Goal: Information Seeking & Learning: Learn about a topic

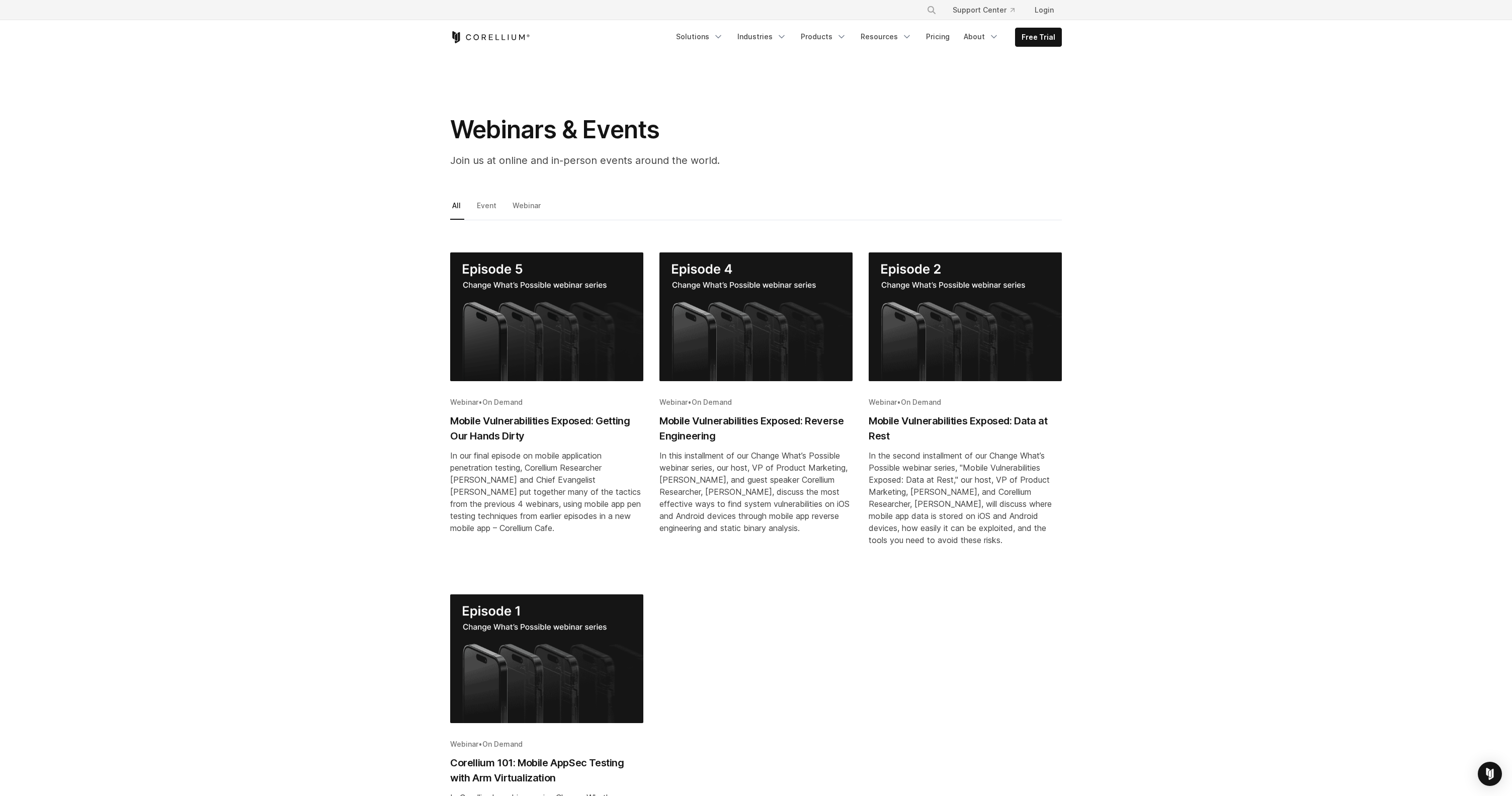
scroll to position [176, 0]
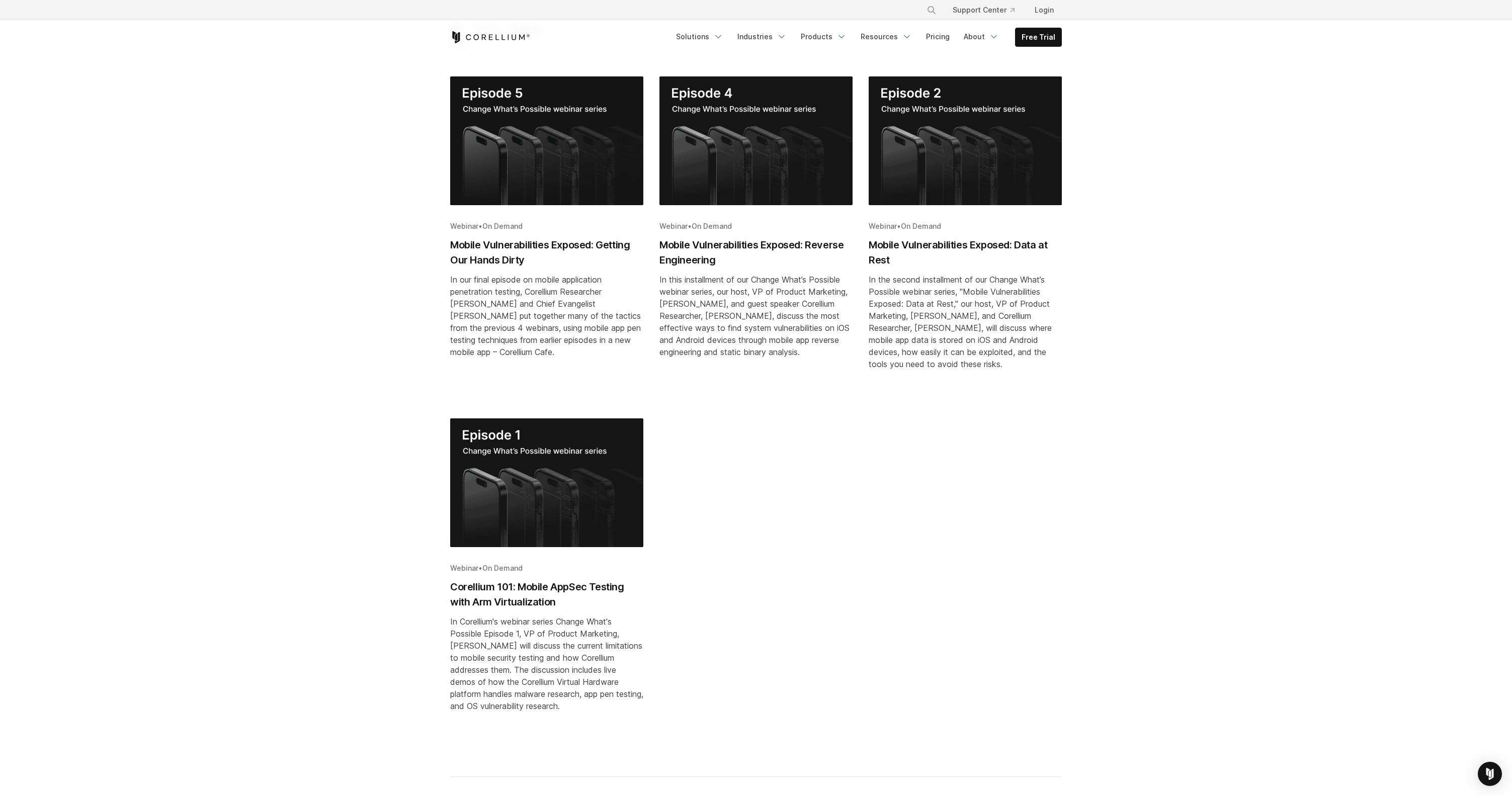
drag, startPoint x: 539, startPoint y: 486, endPoint x: 495, endPoint y: 392, distance: 103.8
click at [536, 483] on img "Blog post summary: Corellium 101: Mobile AppSec Testing with Arm Virtualization" at bounding box center [546, 482] width 193 height 128
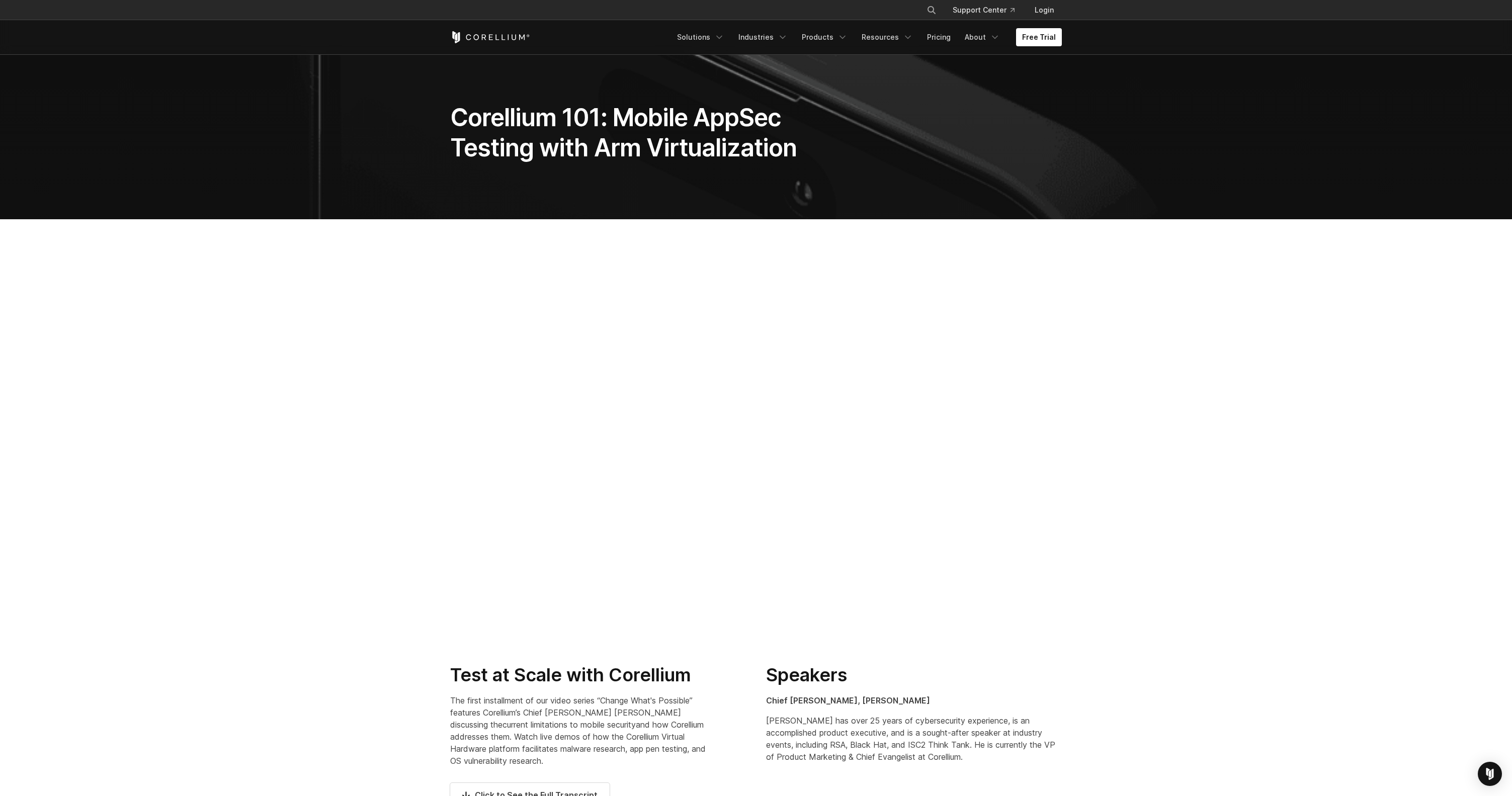
click at [1314, 700] on section "Test at Scale with Corellium The first installment of our video series “Change …" at bounding box center [756, 756] width 1512 height 216
click at [1197, 526] on section at bounding box center [756, 433] width 1512 height 428
click at [85, 401] on section at bounding box center [756, 433] width 1512 height 428
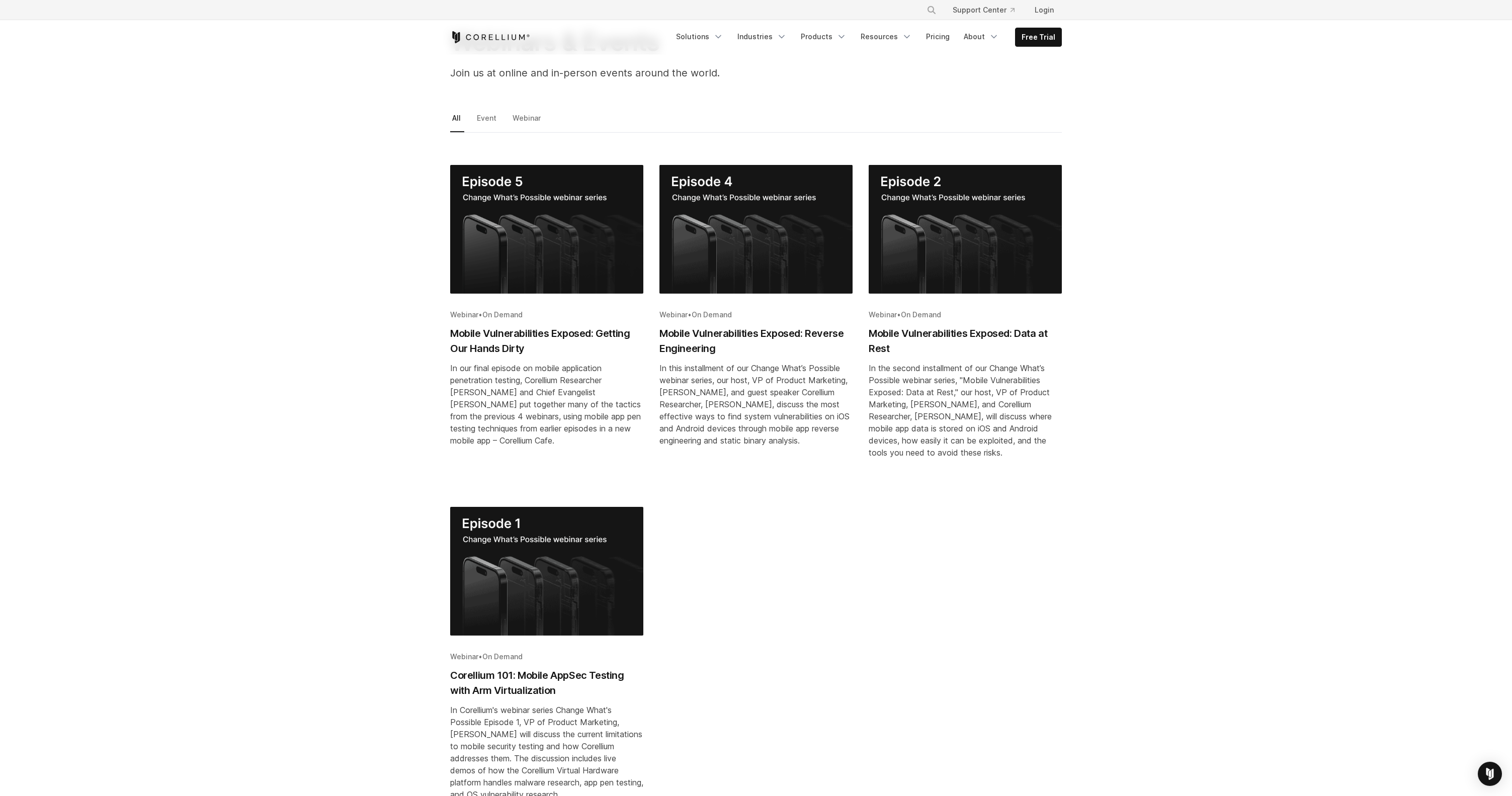
scroll to position [272, 0]
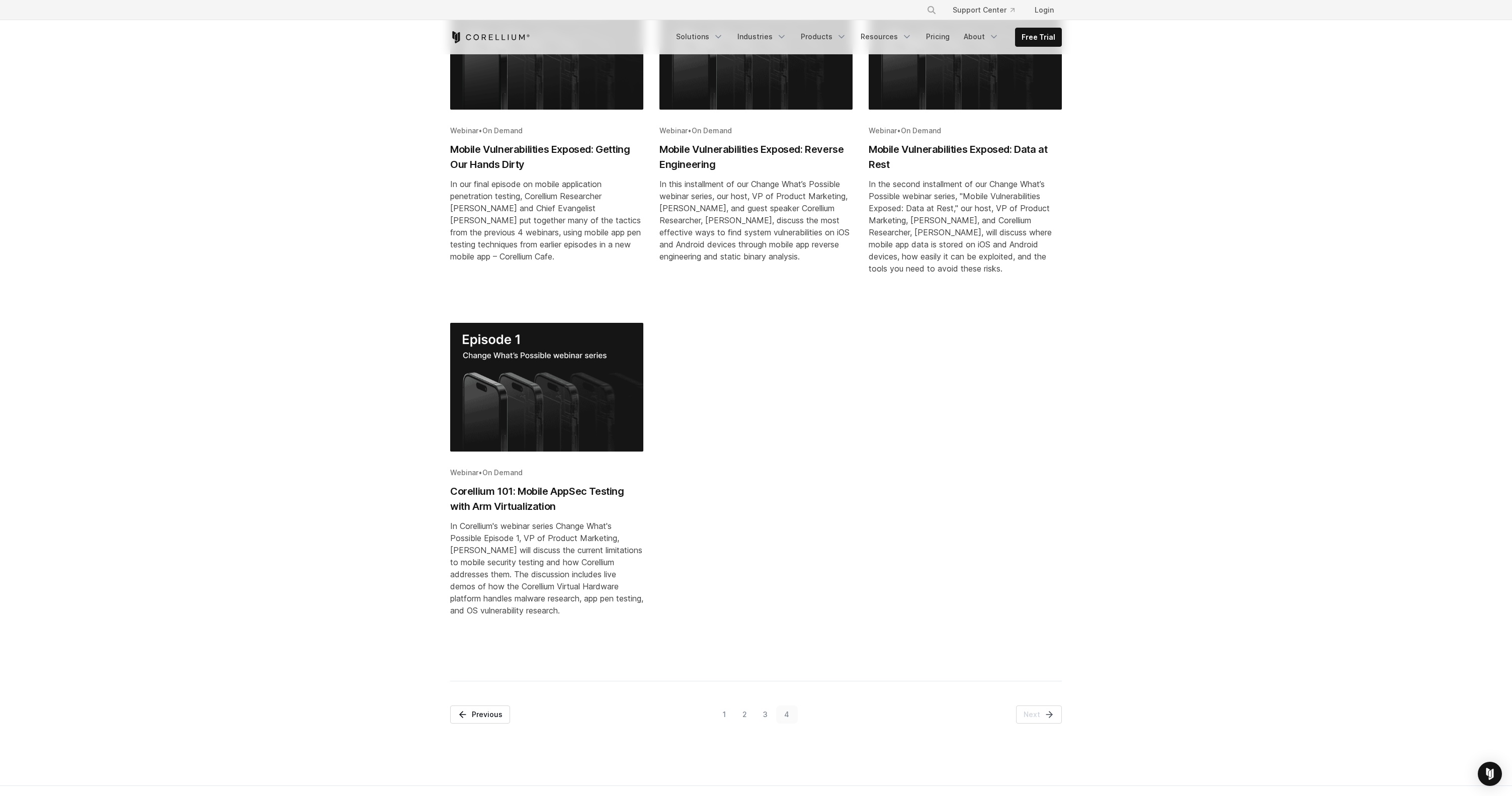
click at [763, 722] on link "3" at bounding box center [765, 714] width 21 height 18
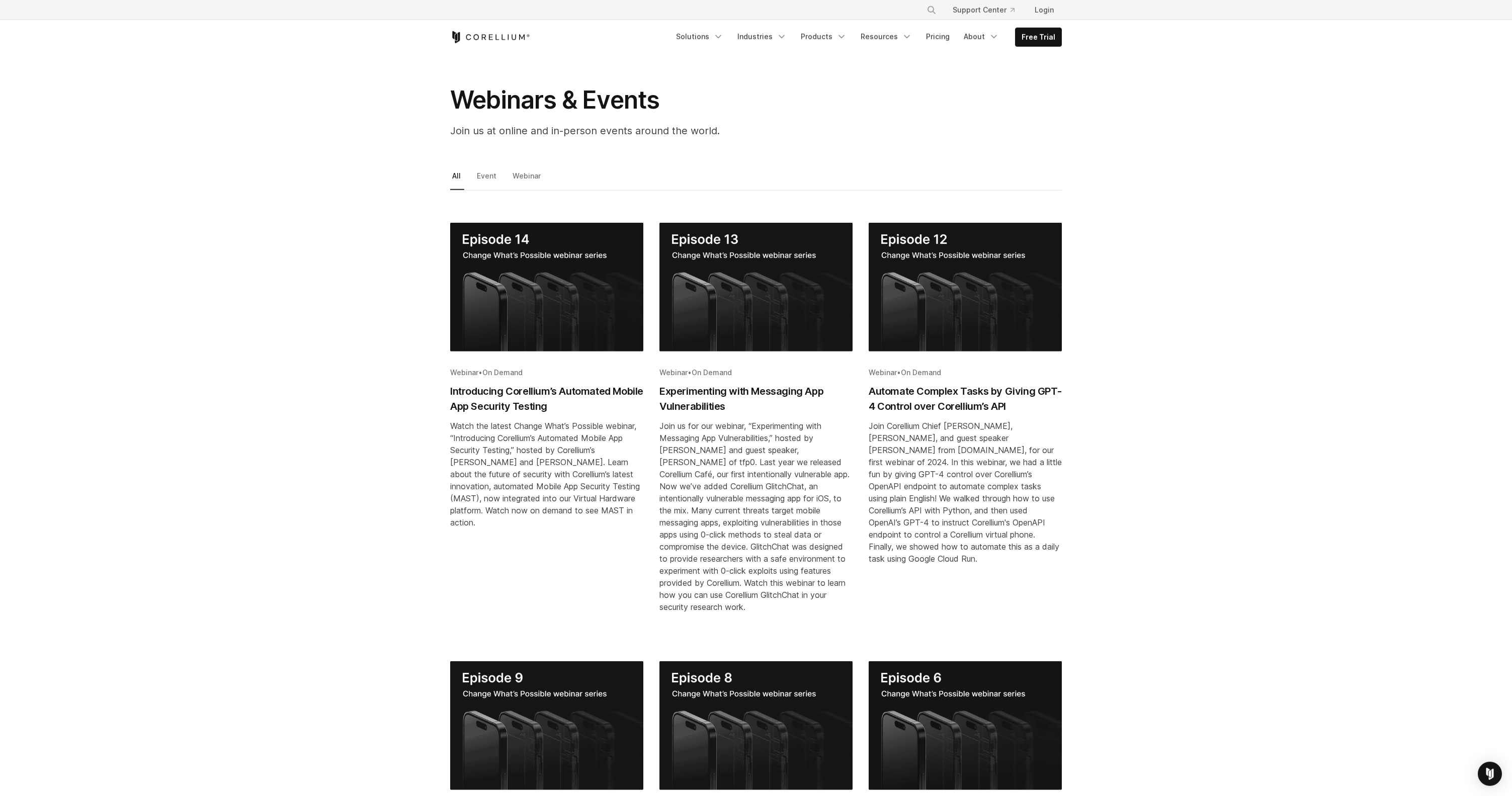
scroll to position [0, 0]
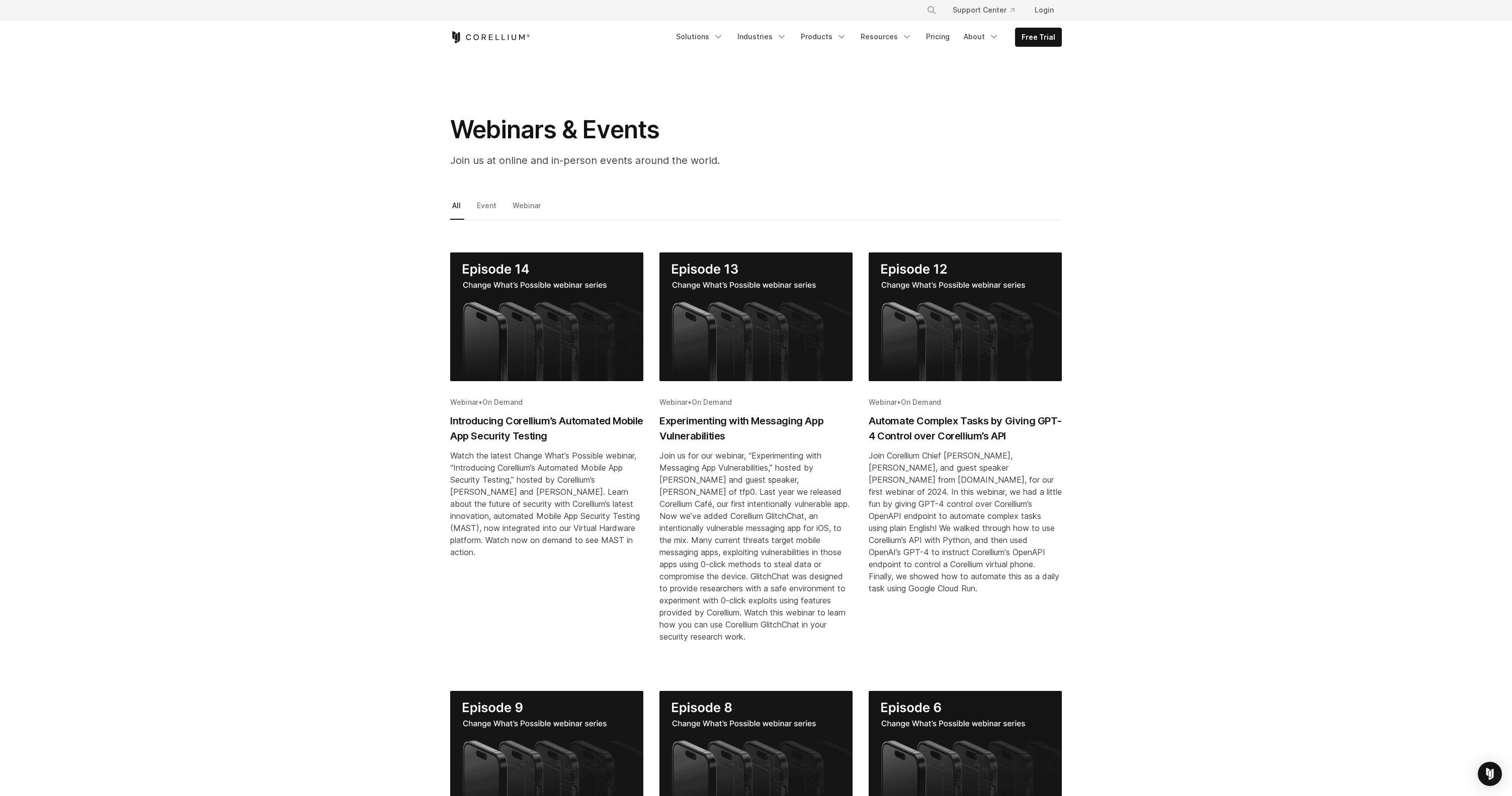
click at [605, 304] on img "Blog post summary: Introducing Corellium’s Automated Mobile App Security Testing" at bounding box center [546, 316] width 193 height 128
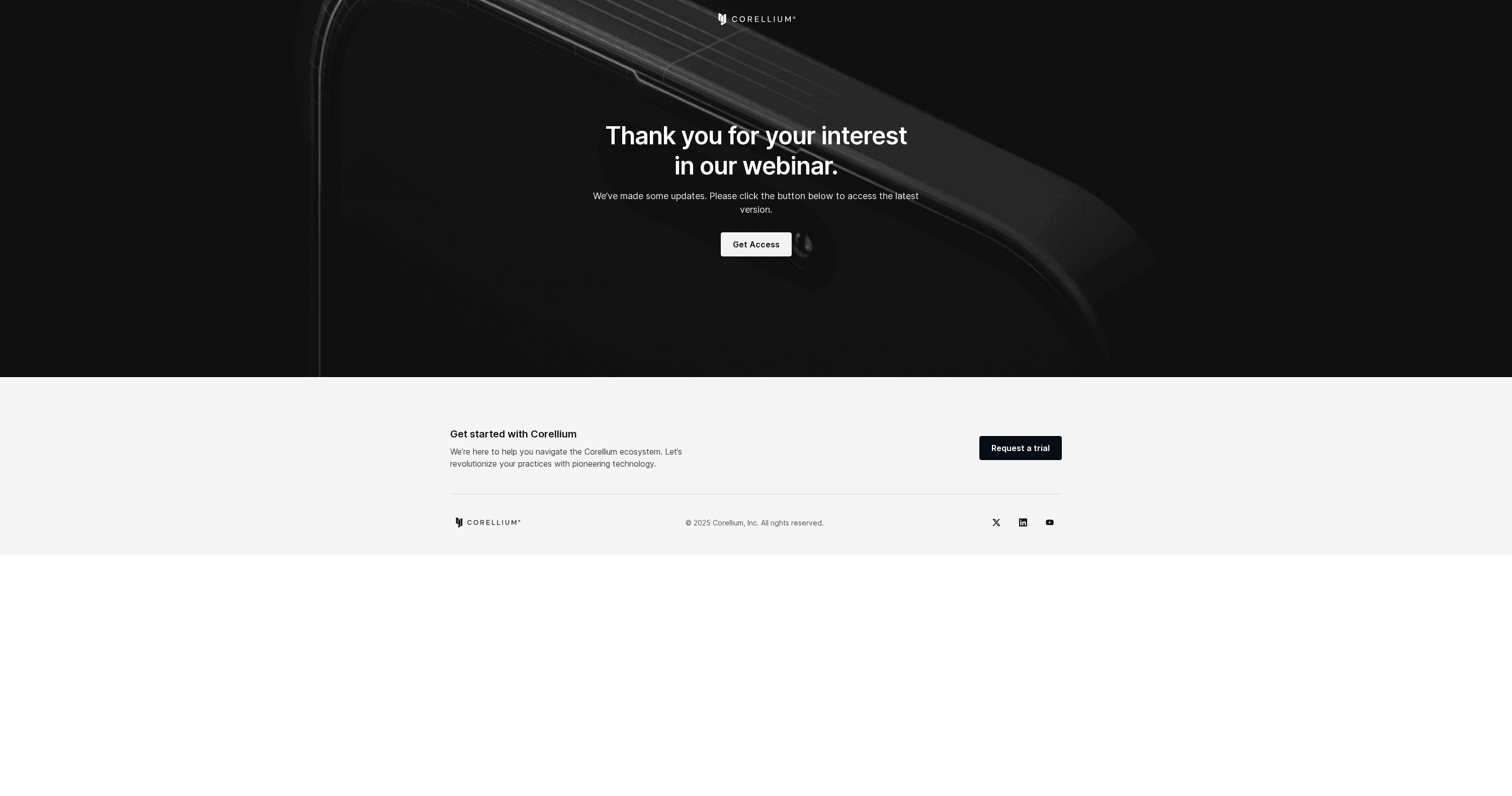
click at [751, 250] on link "Get Access" at bounding box center [756, 244] width 71 height 24
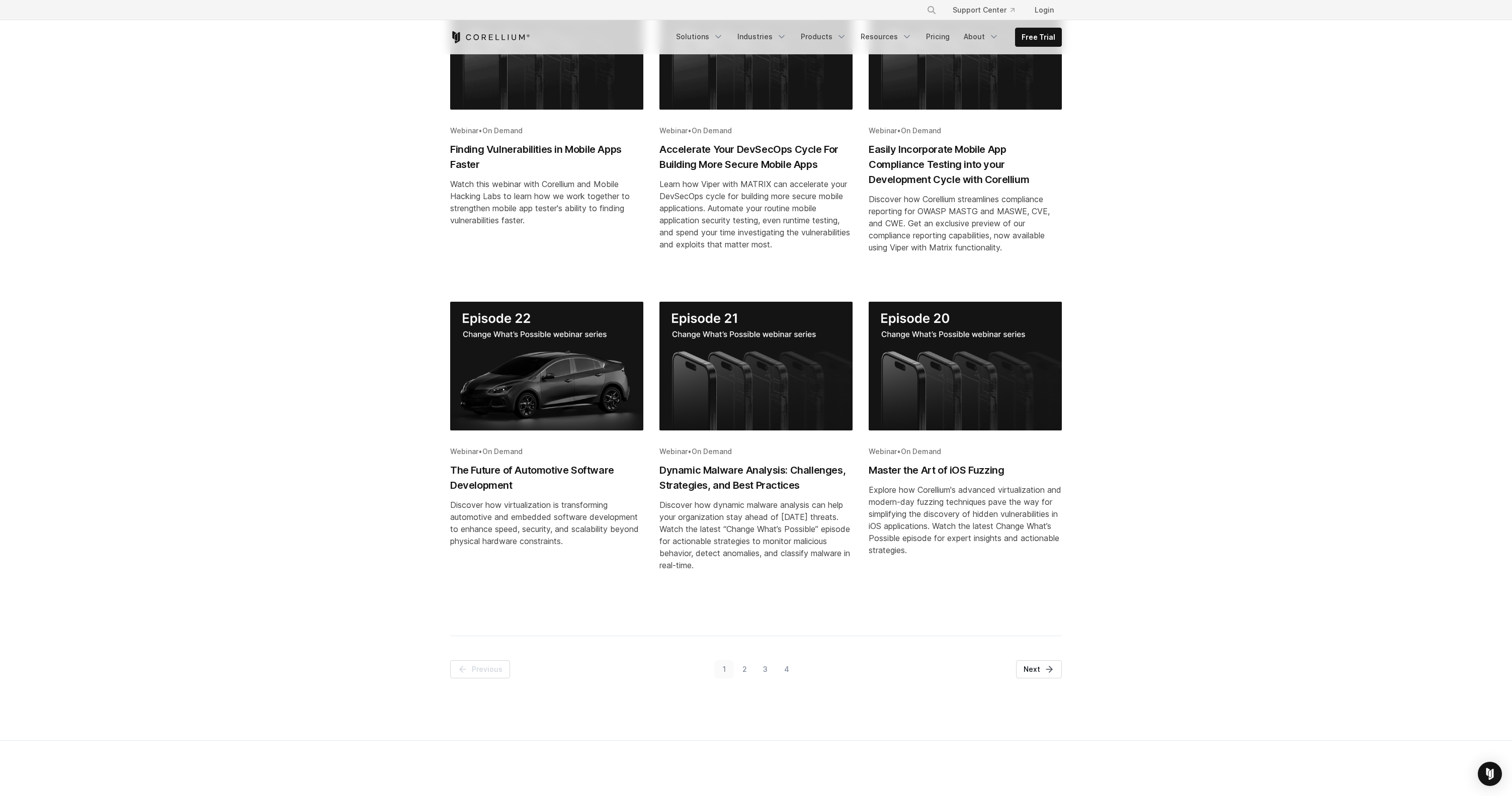
scroll to position [272, 0]
click at [750, 666] on link "2" at bounding box center [744, 669] width 21 height 18
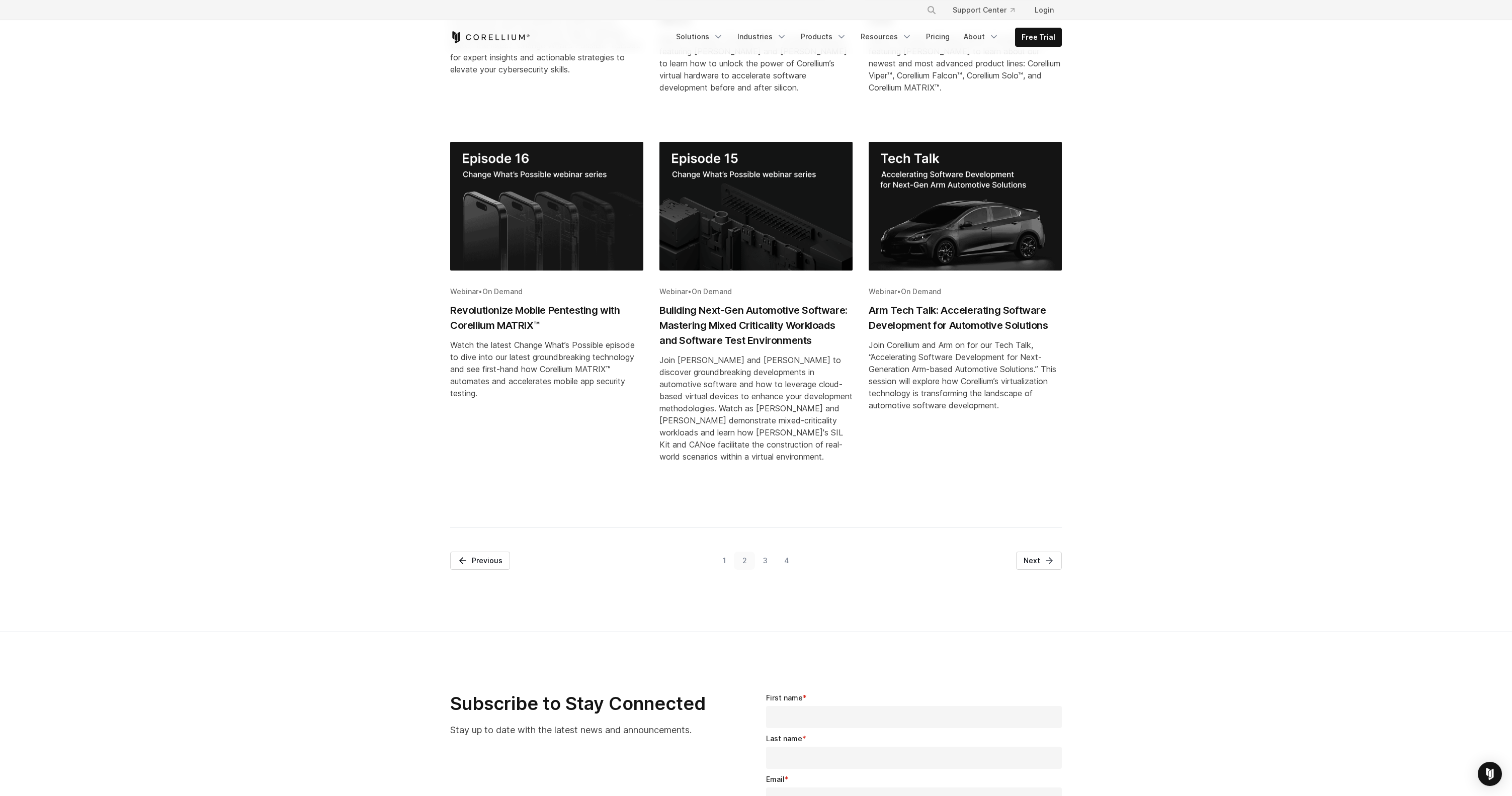
scroll to position [448, 0]
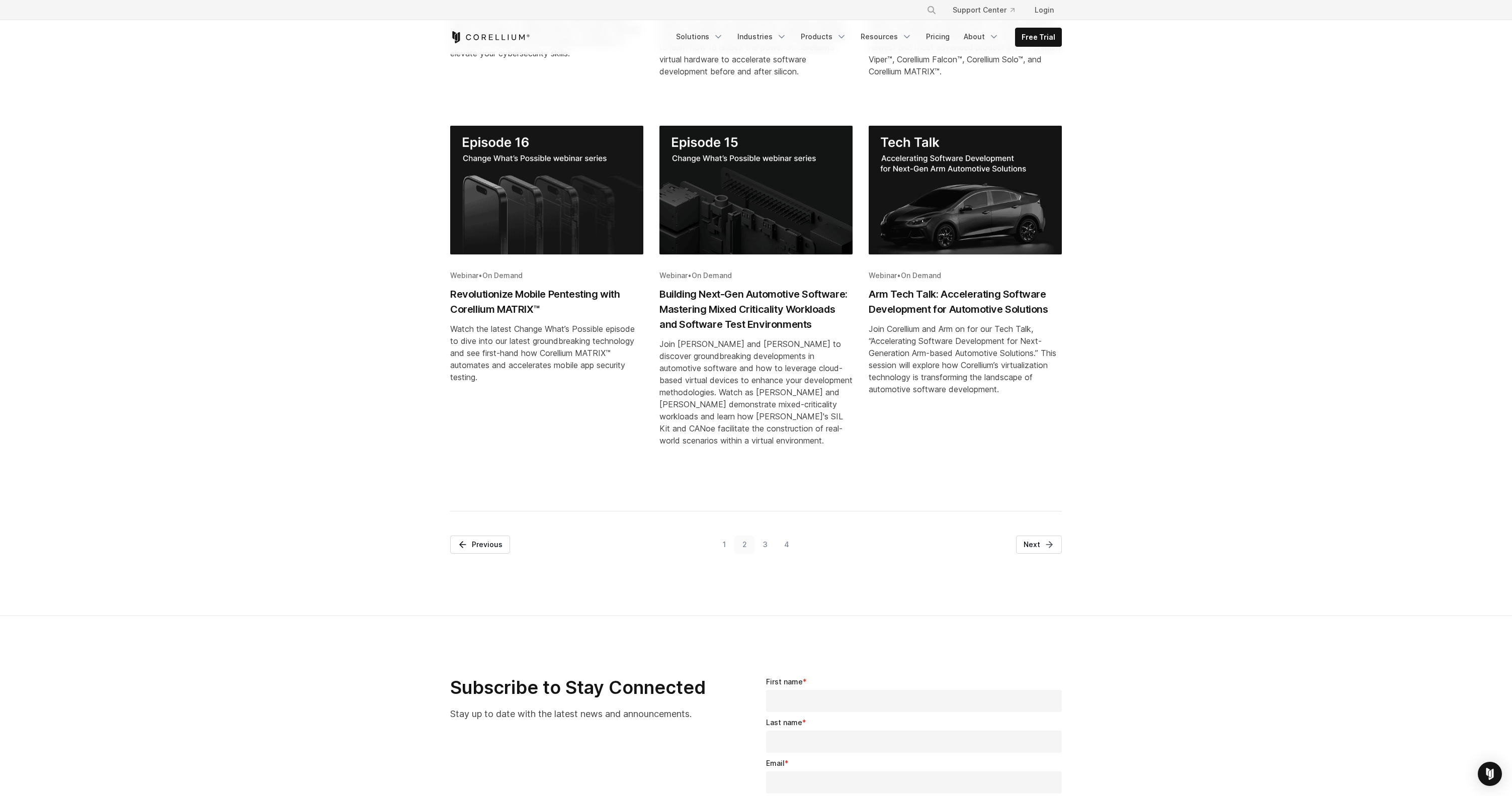
click at [762, 316] on h2 "Building Next-Gen Automotive Software: Mastering Mixed Criticality Workloads an…" at bounding box center [755, 309] width 193 height 45
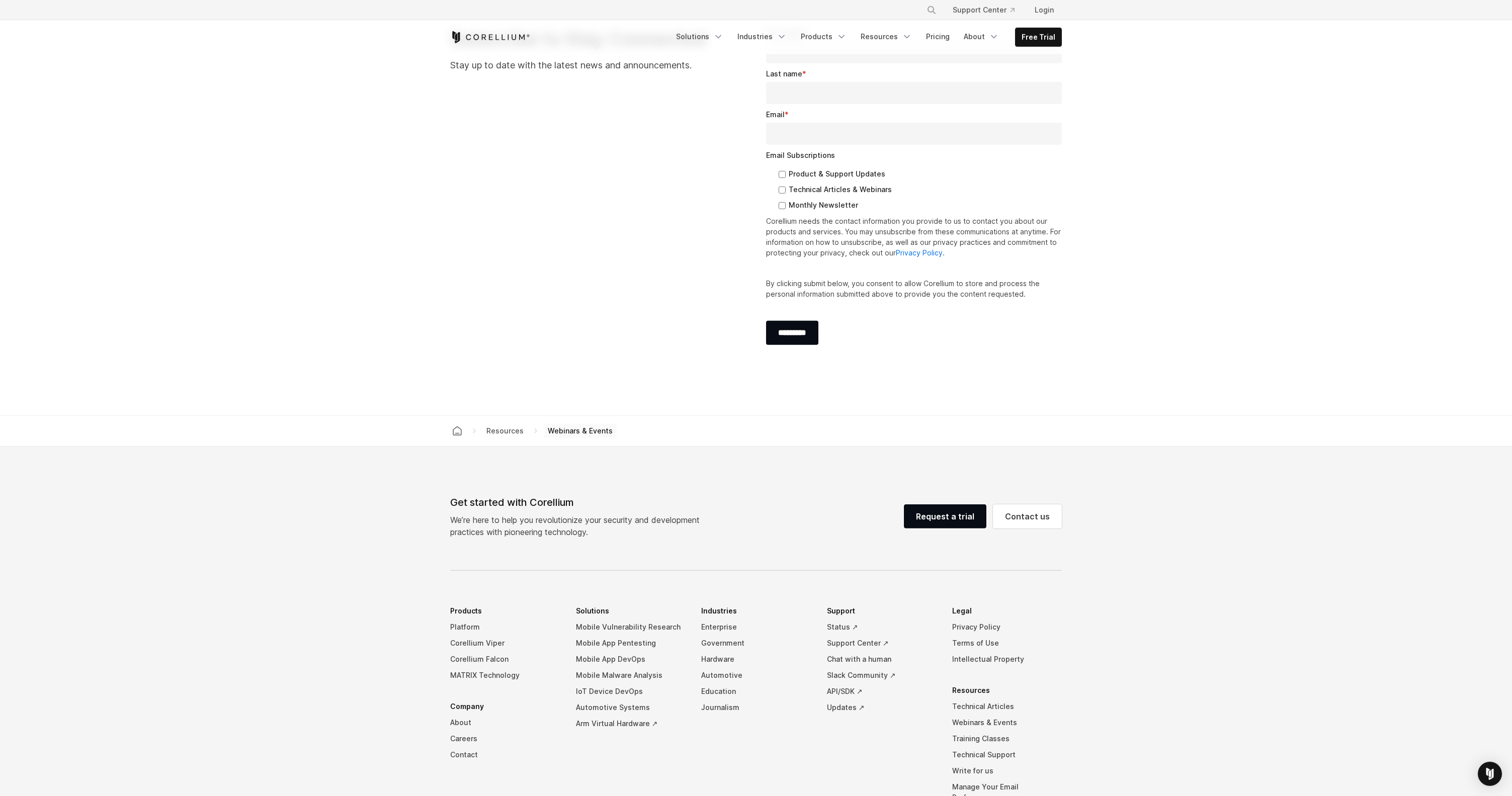
scroll to position [1202, 0]
